Goal: Check status: Check status

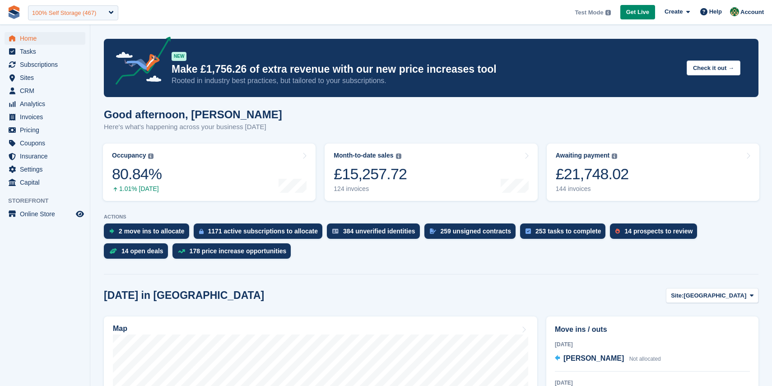
click at [69, 11] on div "100% Self Storage (467)" at bounding box center [64, 13] width 64 height 9
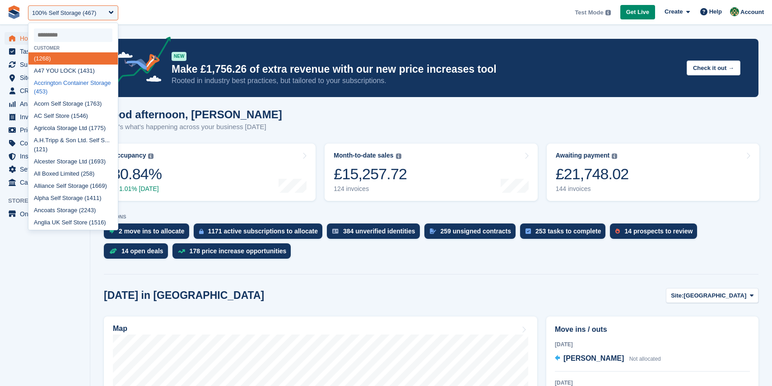
click at [74, 90] on div "Accrington Container Storage (453)" at bounding box center [72, 87] width 89 height 21
select select "***"
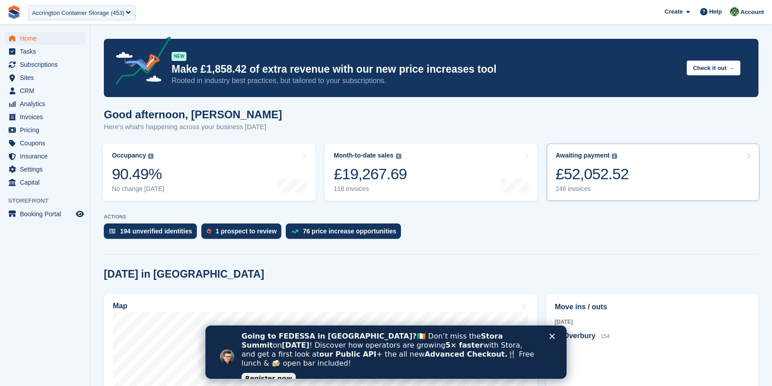
click at [578, 163] on div "Awaiting payment The total outstanding balance on all open invoices. £52,052.52…" at bounding box center [592, 172] width 73 height 41
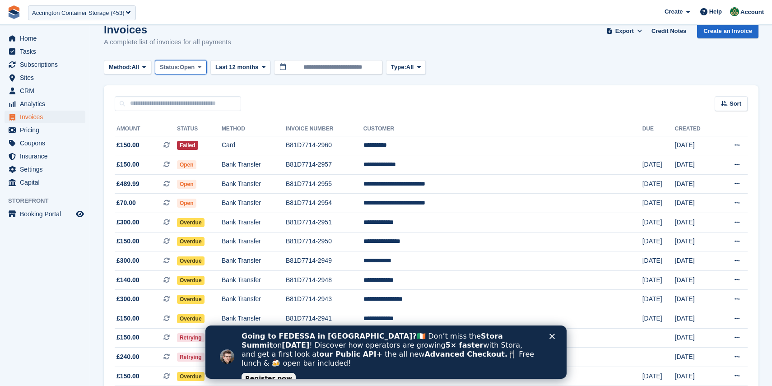
click at [193, 70] on span "Open" at bounding box center [187, 67] width 15 height 9
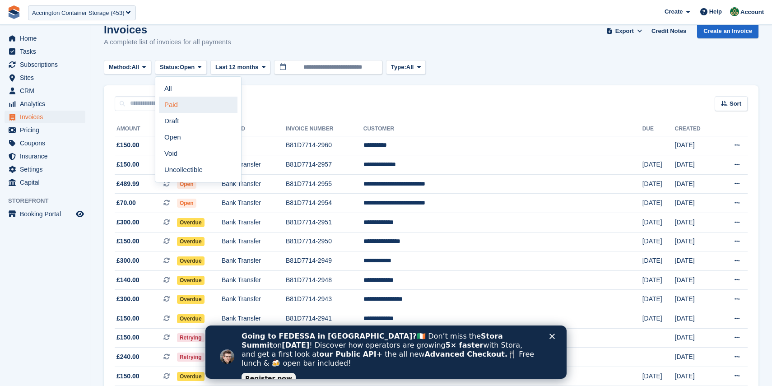
click at [194, 108] on link "Paid" at bounding box center [198, 105] width 79 height 16
